Goal: Information Seeking & Learning: Learn about a topic

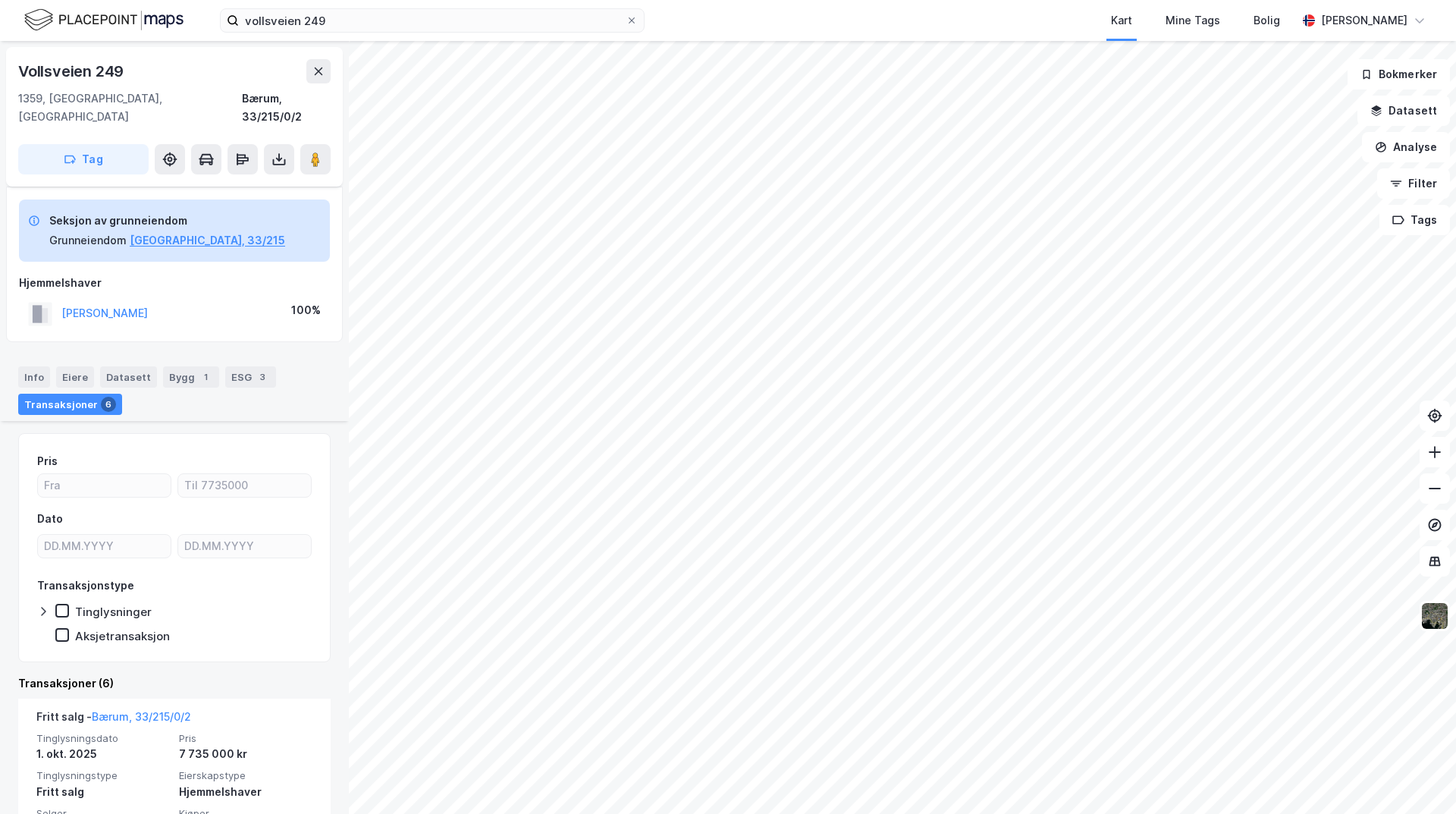
scroll to position [304, 0]
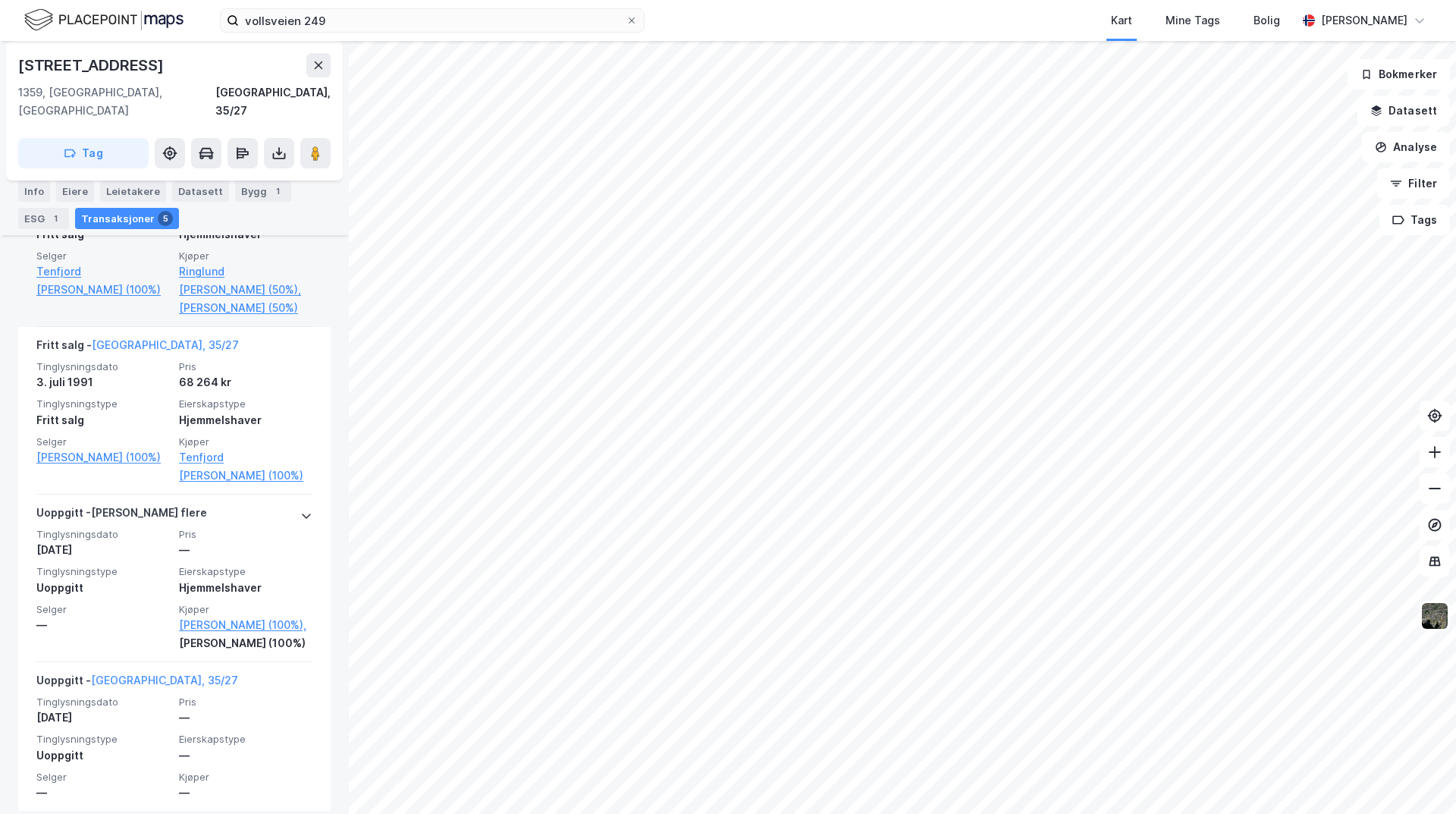
scroll to position [733, 0]
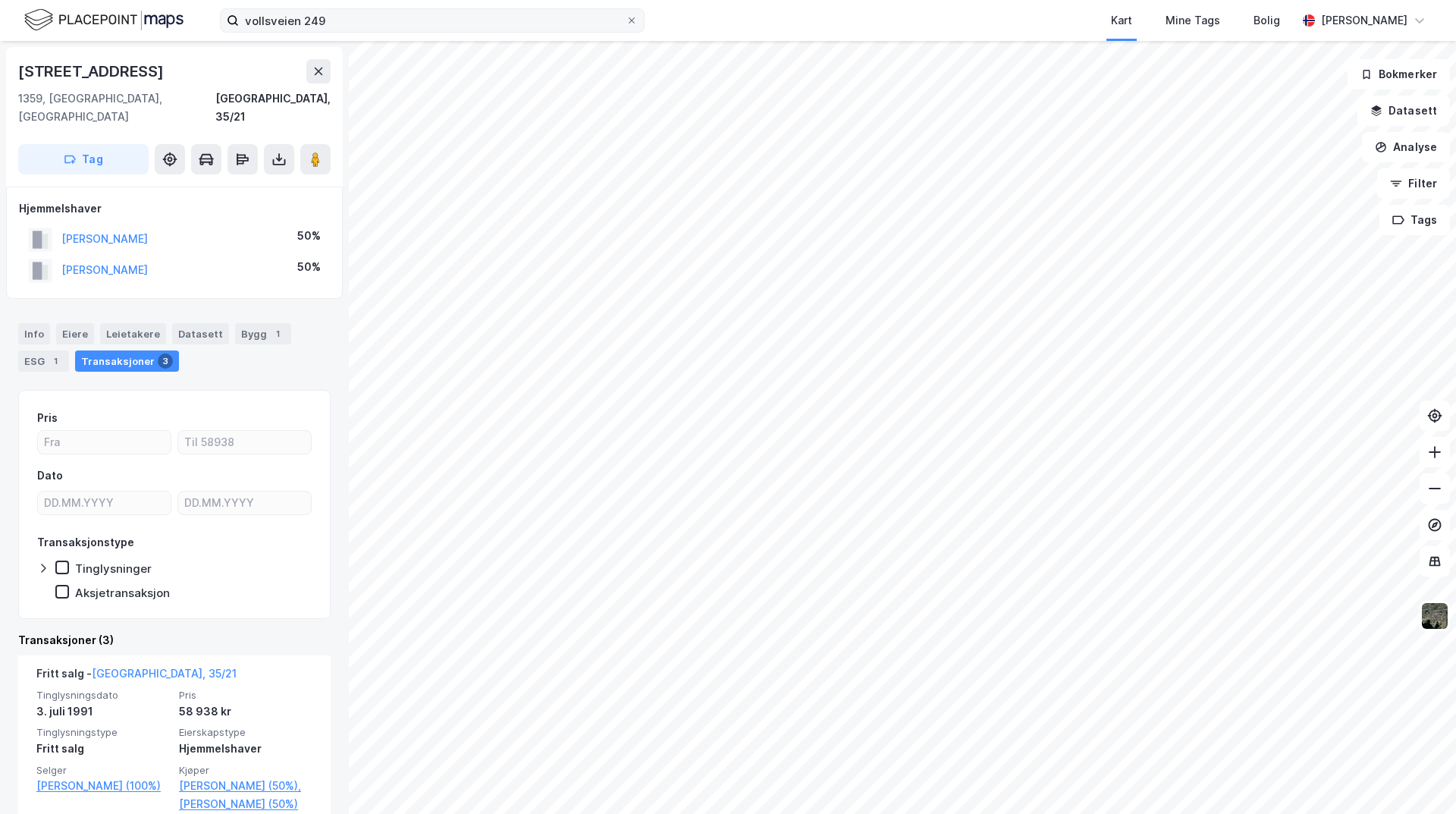
click at [532, 17] on div "vollsveien 249 Kart Mine Tags Bolig [PERSON_NAME] 49b 1359, [GEOGRAPHIC_DATA], …" at bounding box center [728, 407] width 1456 height 814
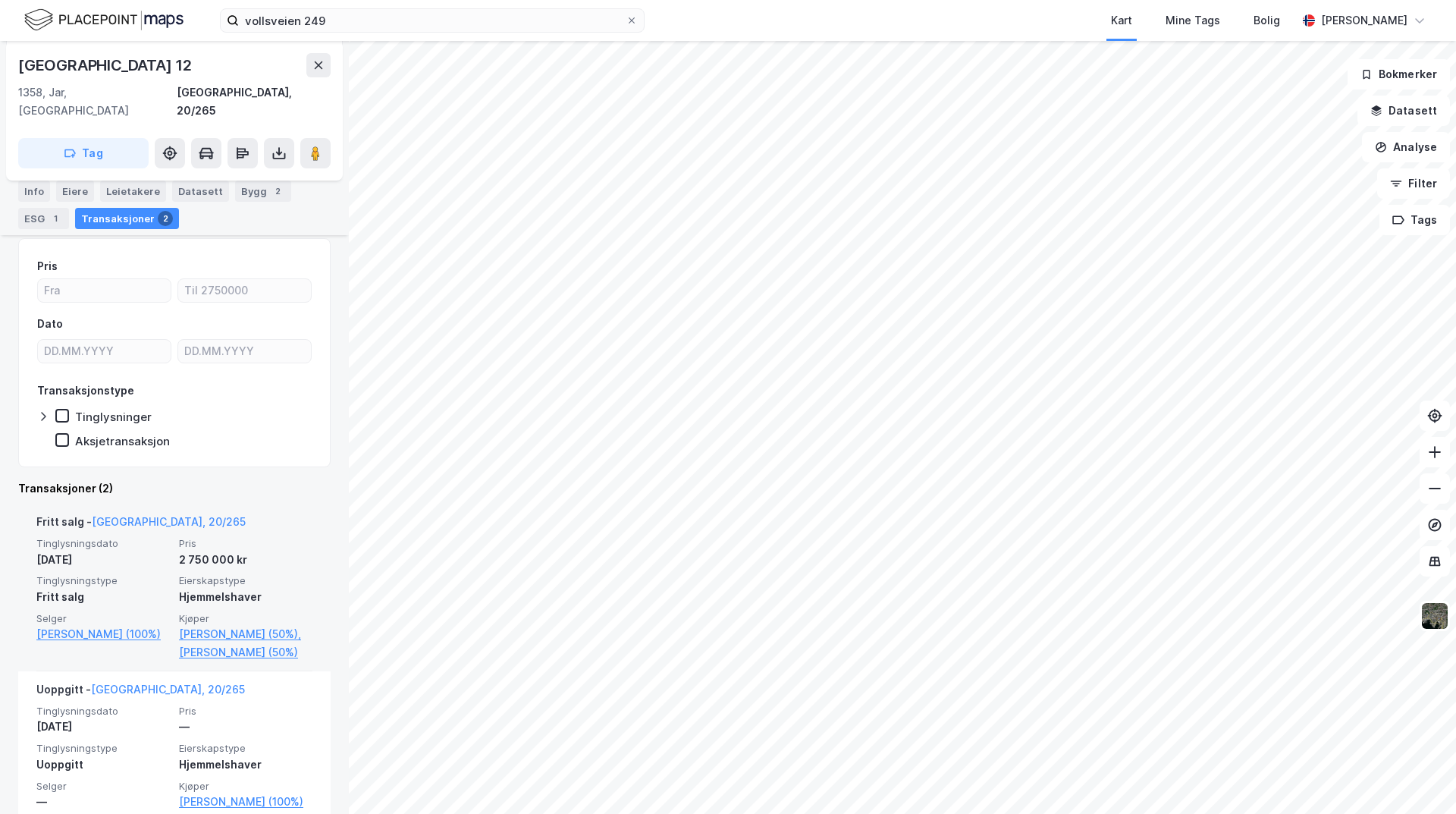
scroll to position [176, 0]
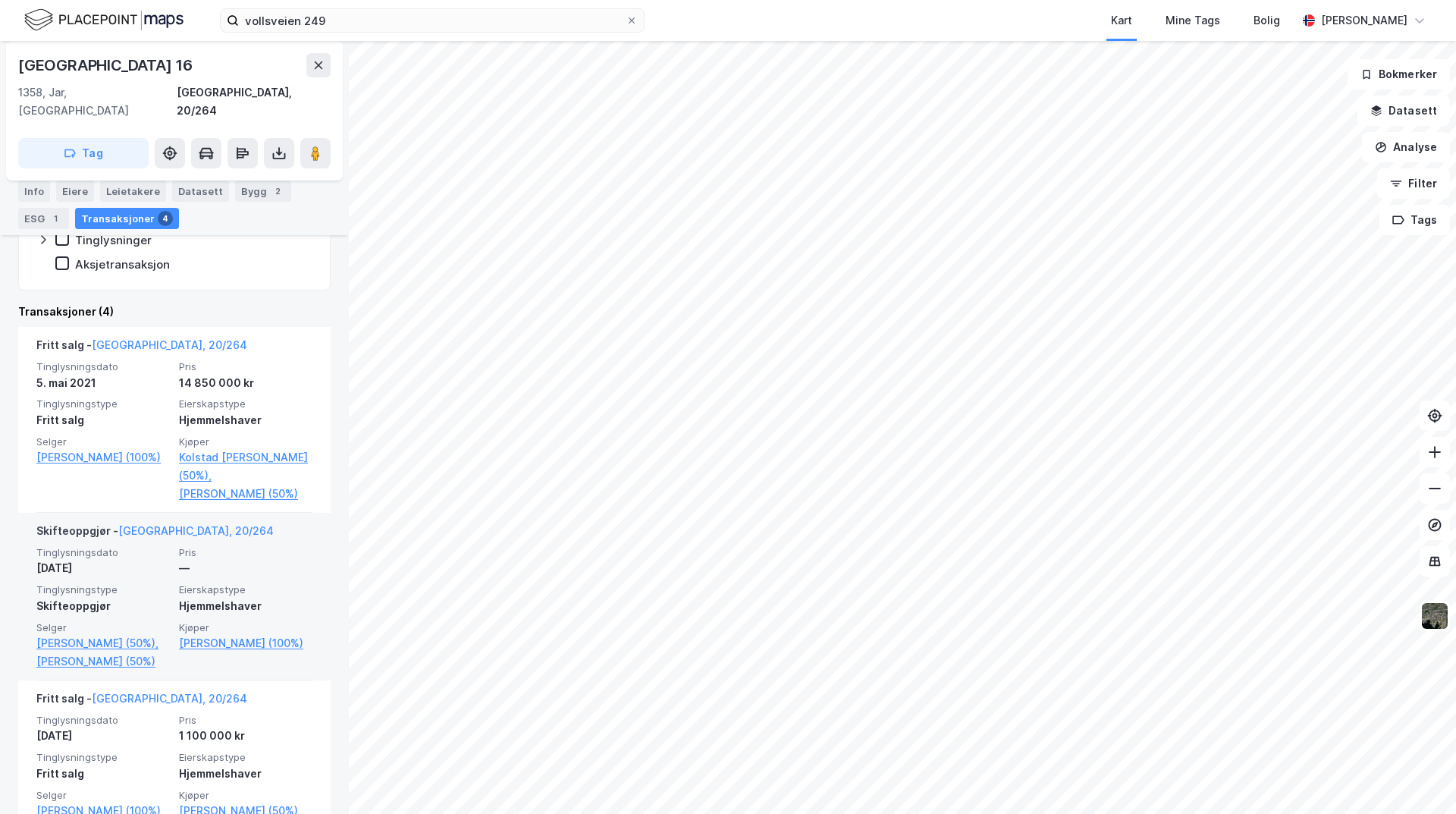
scroll to position [304, 0]
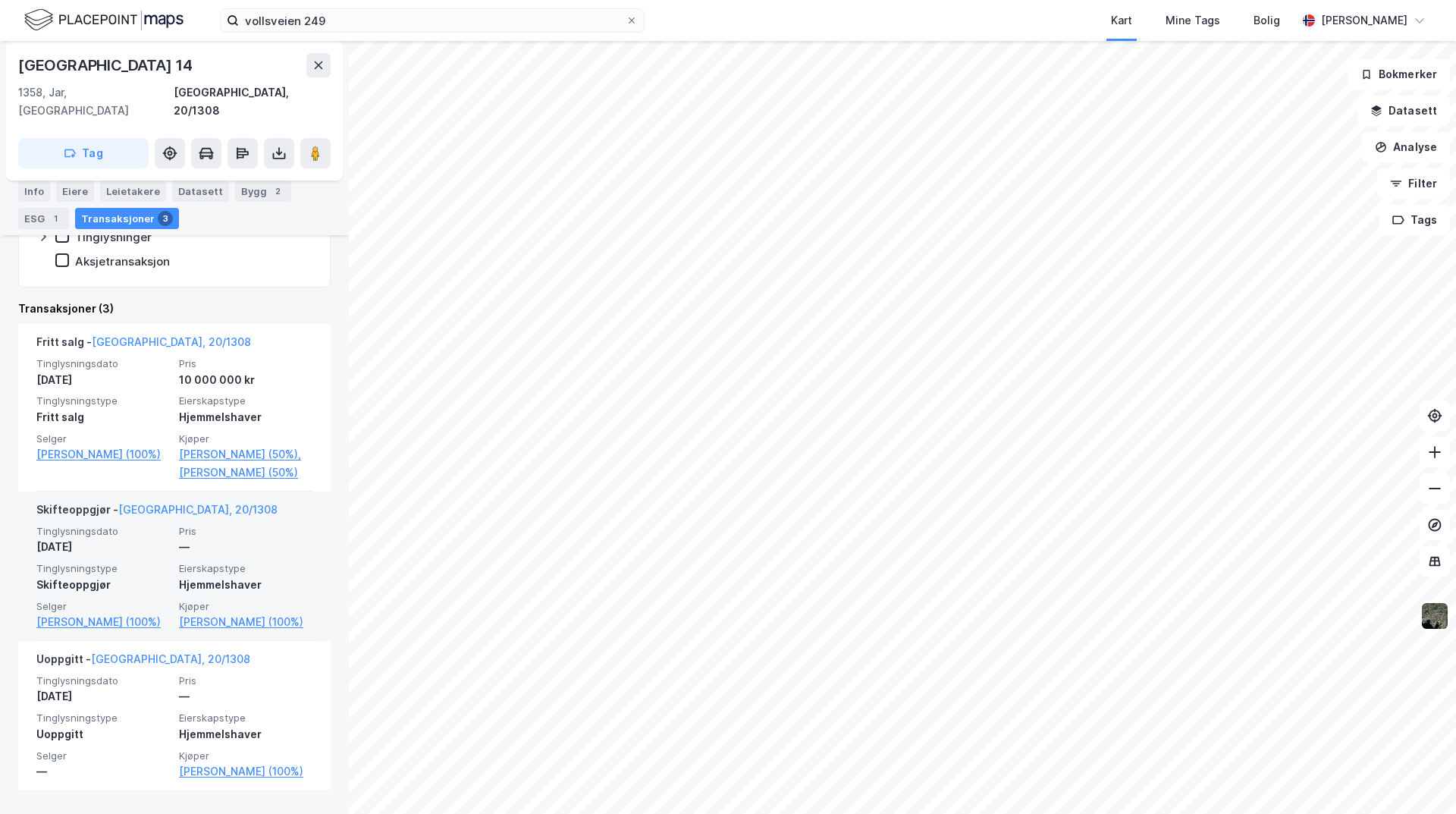
scroll to position [343, 0]
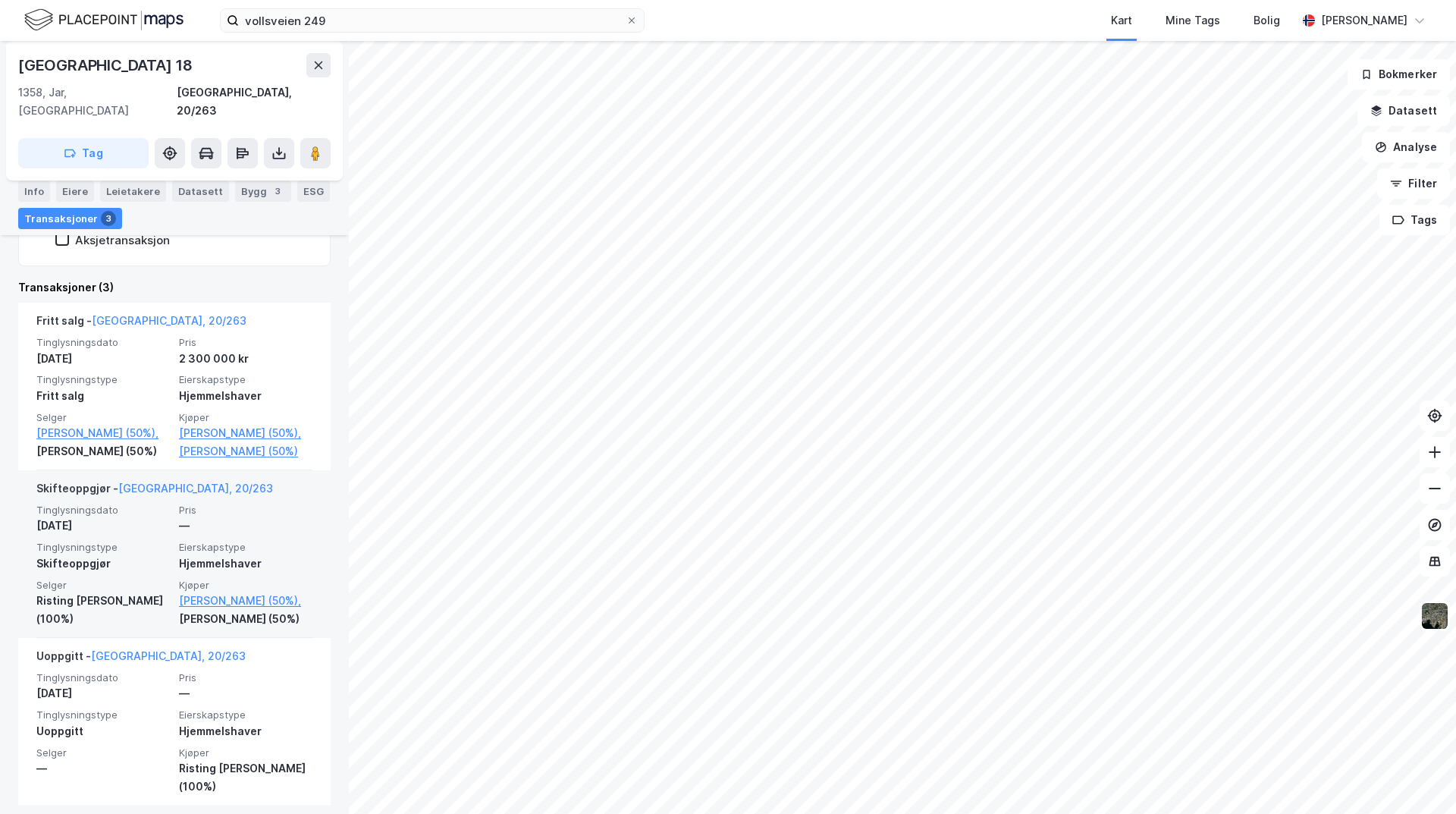
scroll to position [379, 0]
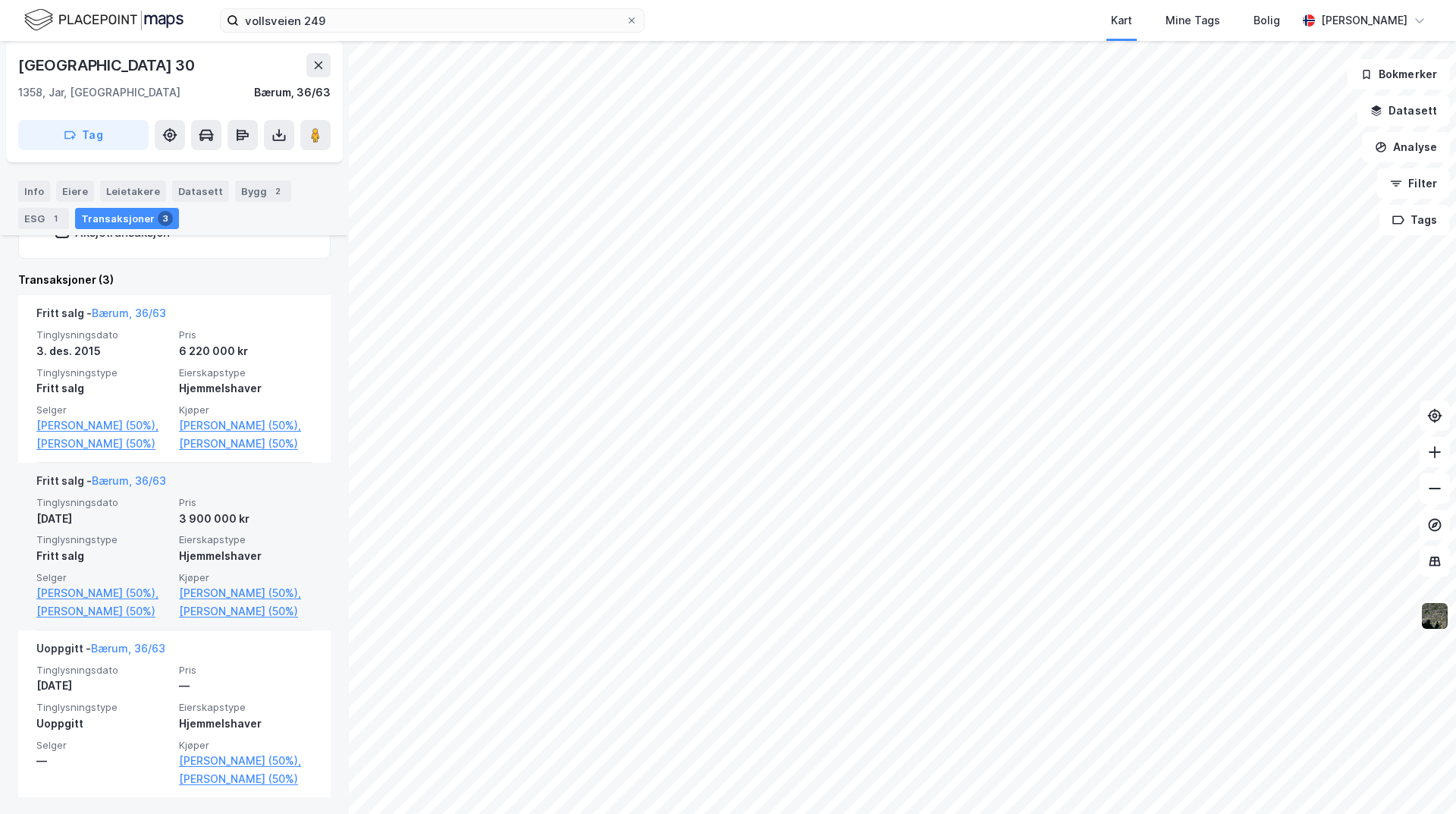
scroll to position [362, 0]
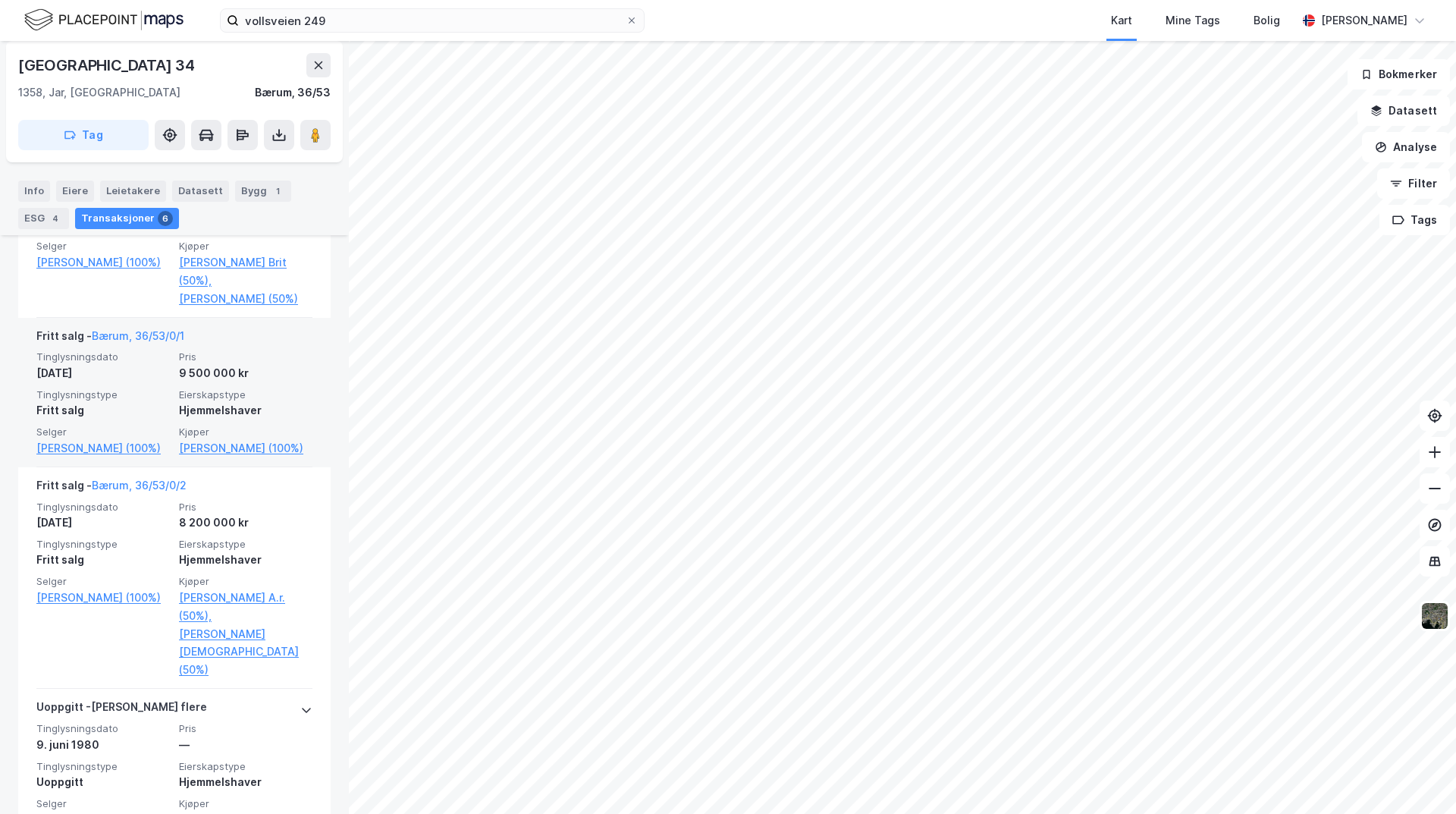
scroll to position [997, 0]
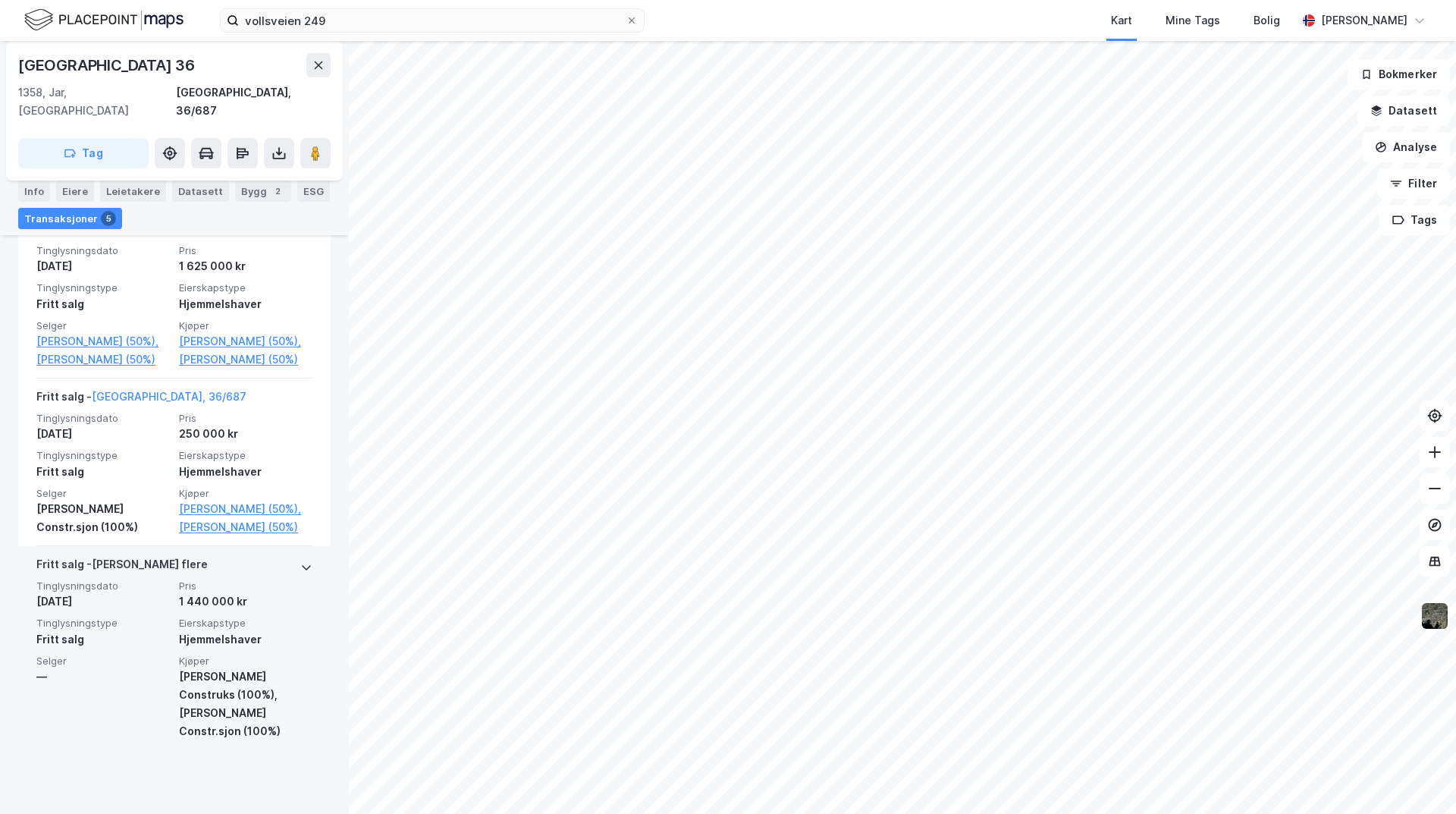
scroll to position [788, 0]
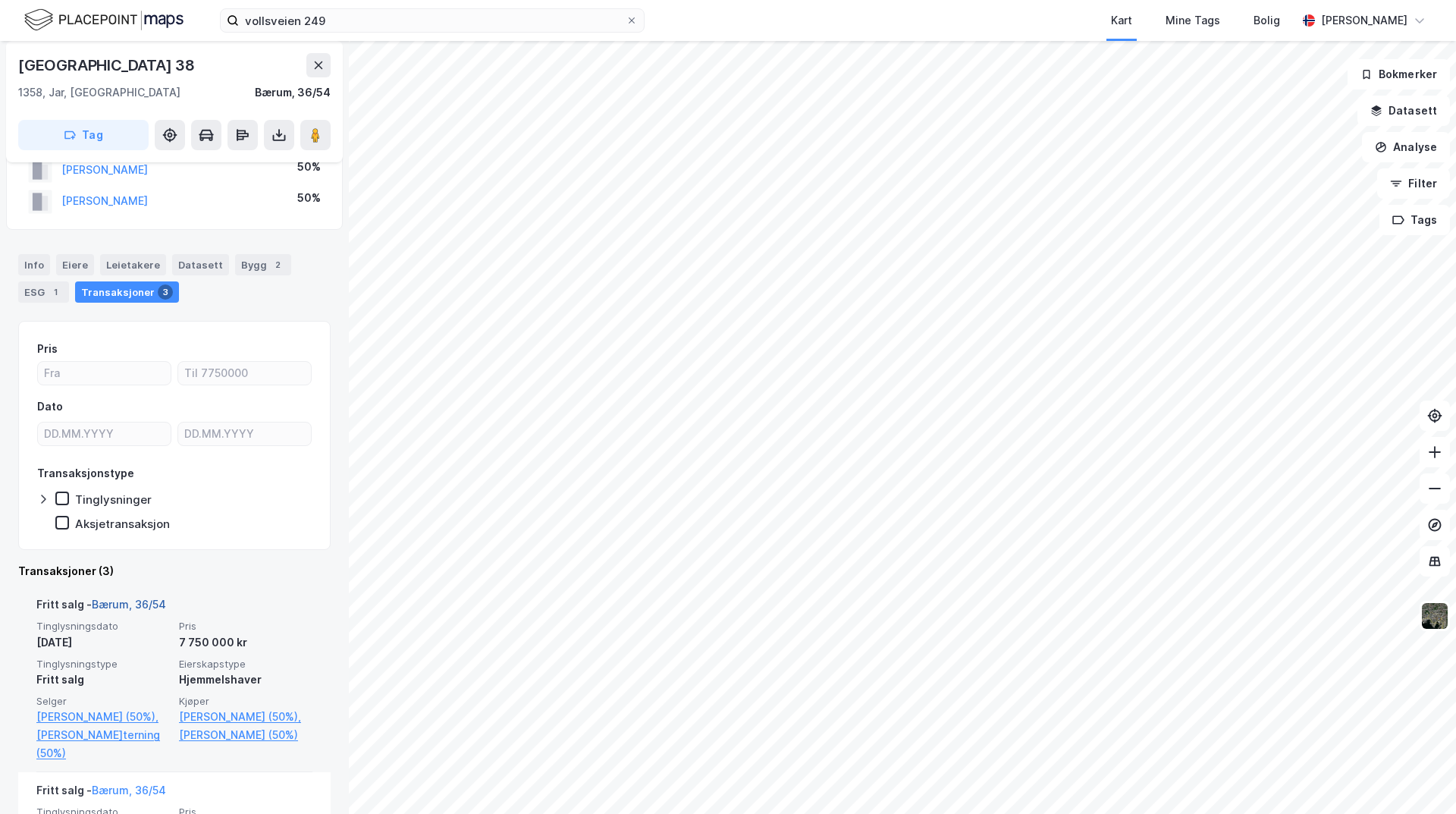
scroll to position [75, 0]
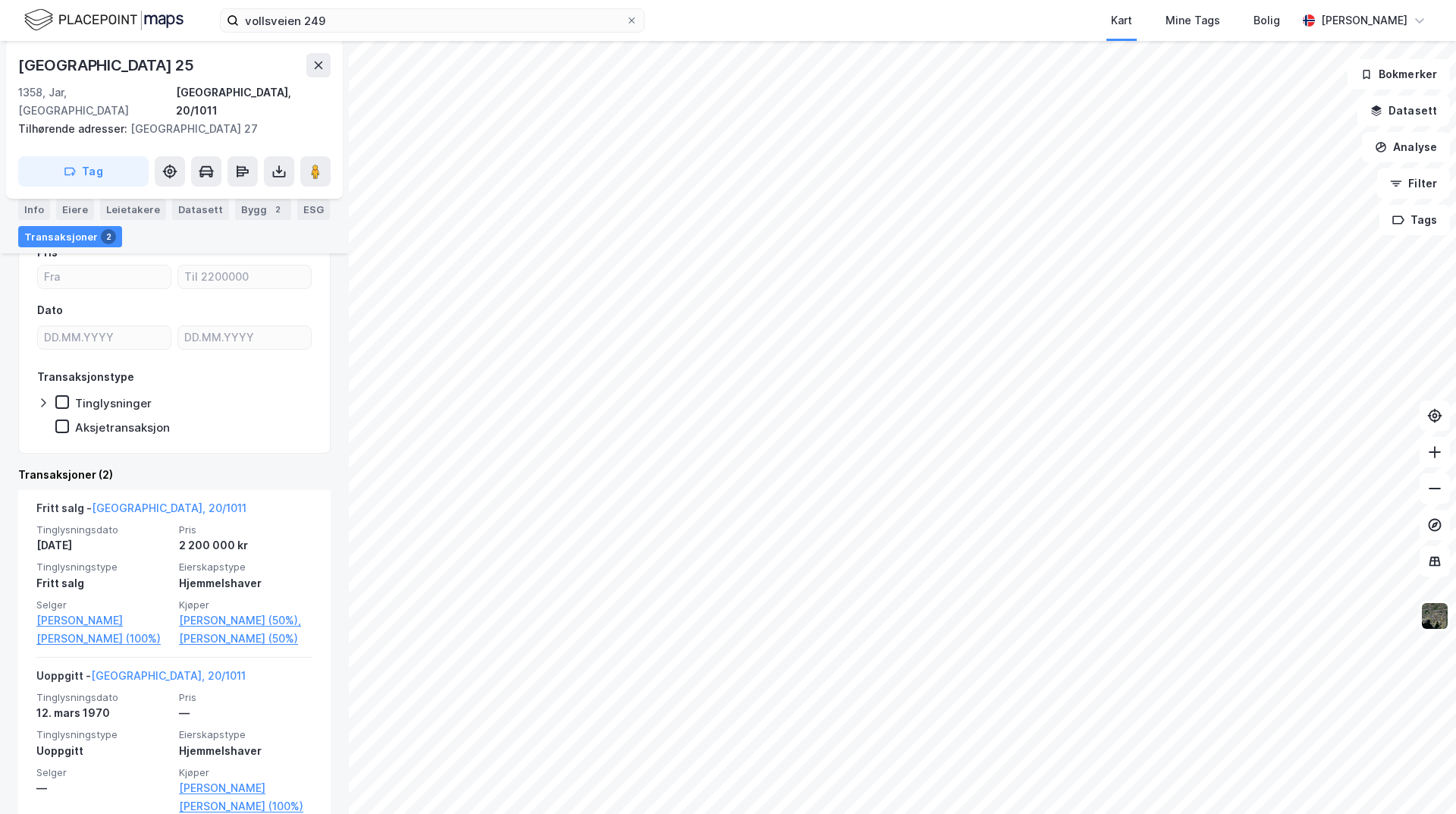
scroll to position [213, 0]
